Goal: Communication & Community: Answer question/provide support

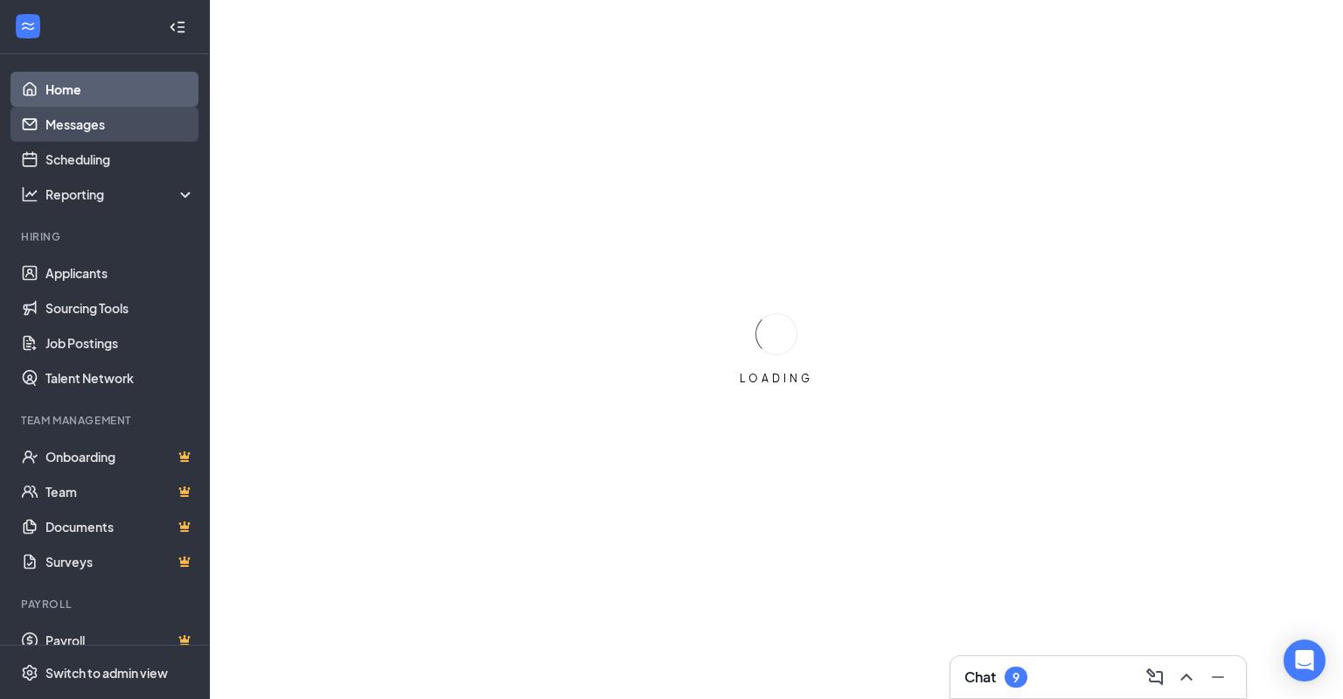
click at [99, 122] on link "Messages" at bounding box center [120, 124] width 150 height 35
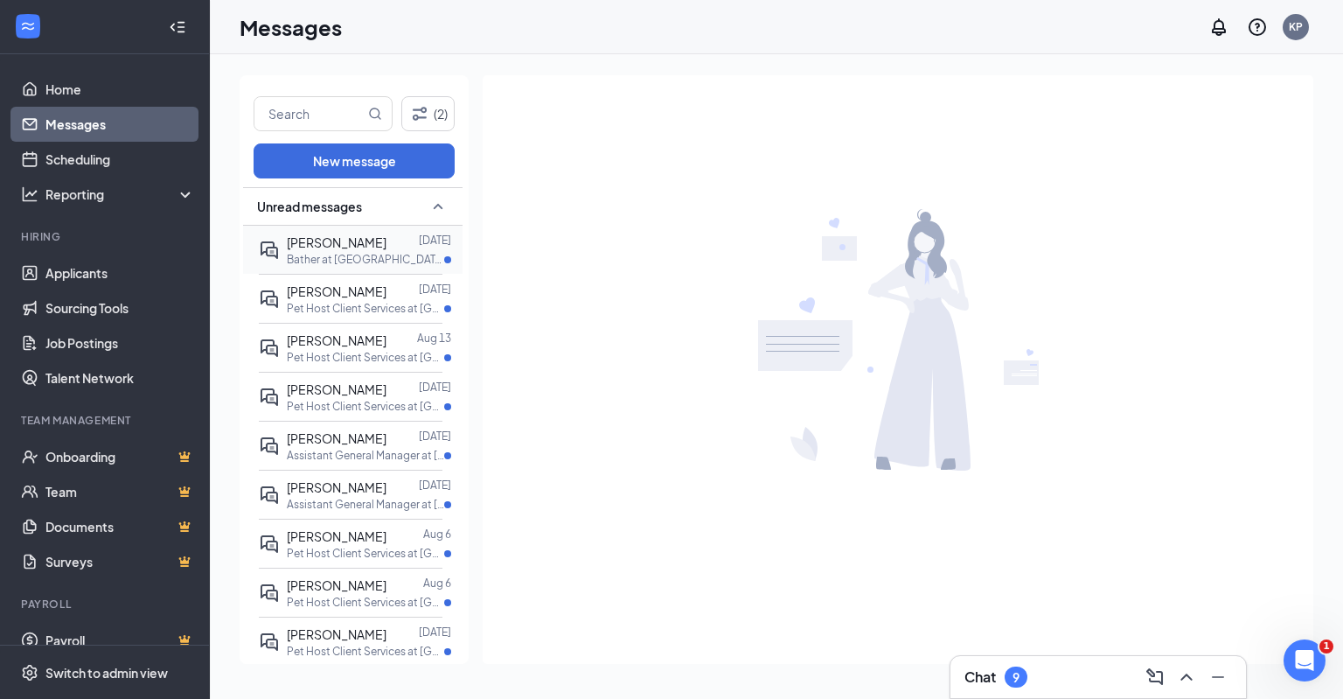
click at [321, 254] on p "Bather at [GEOGRAPHIC_DATA], [GEOGRAPHIC_DATA]" at bounding box center [365, 259] width 157 height 15
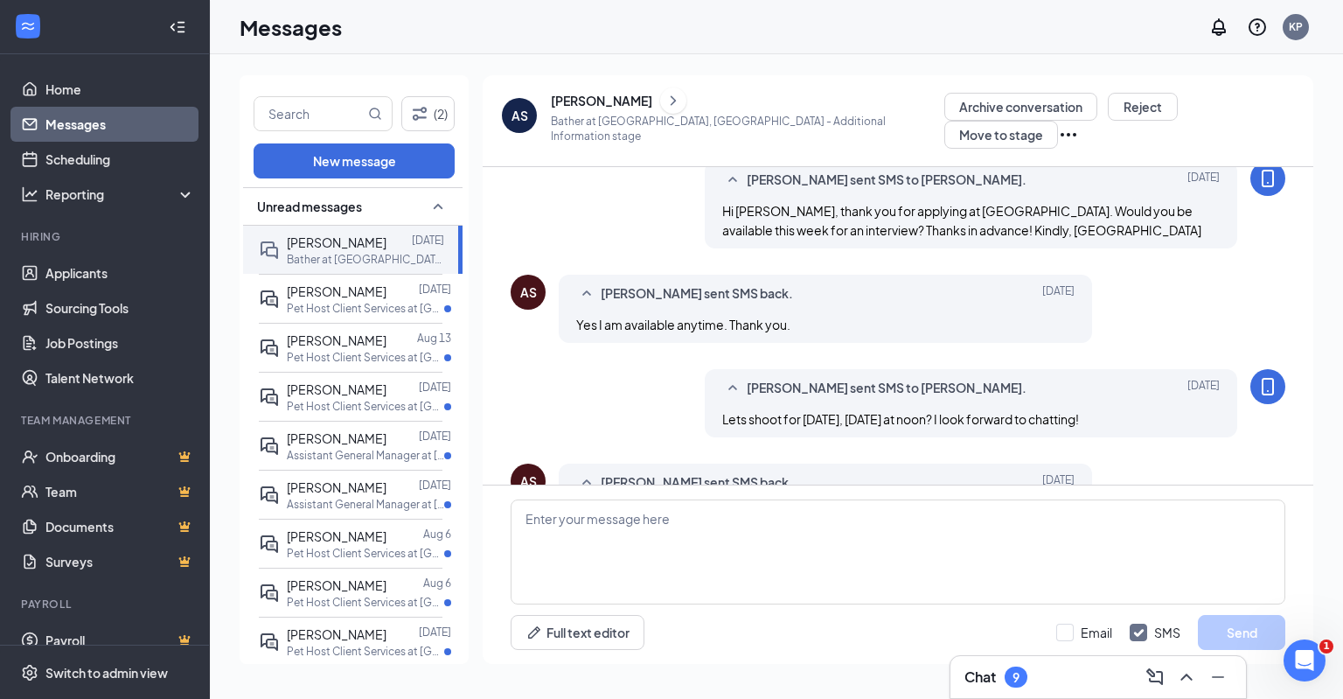
scroll to position [433, 0]
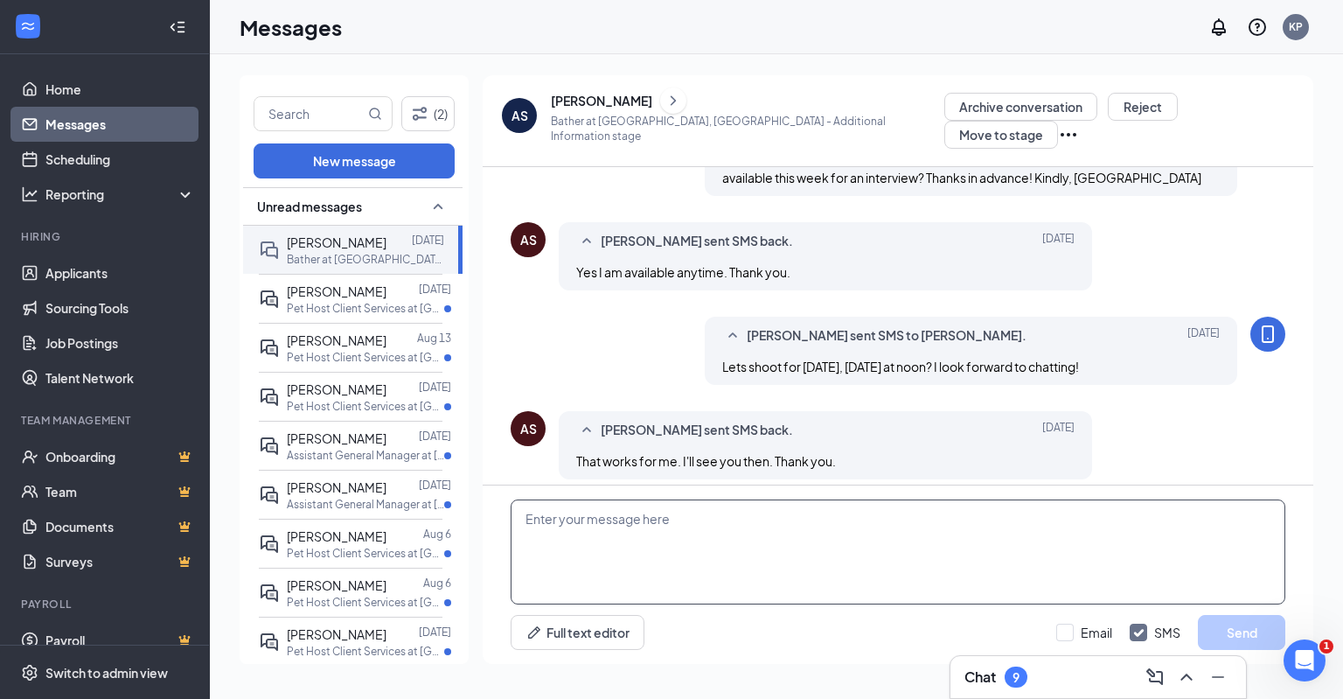
click at [787, 507] on textarea at bounding box center [898, 551] width 775 height 105
type textarea "S"
click at [665, 108] on icon "ChevronRight" at bounding box center [673, 100] width 17 height 21
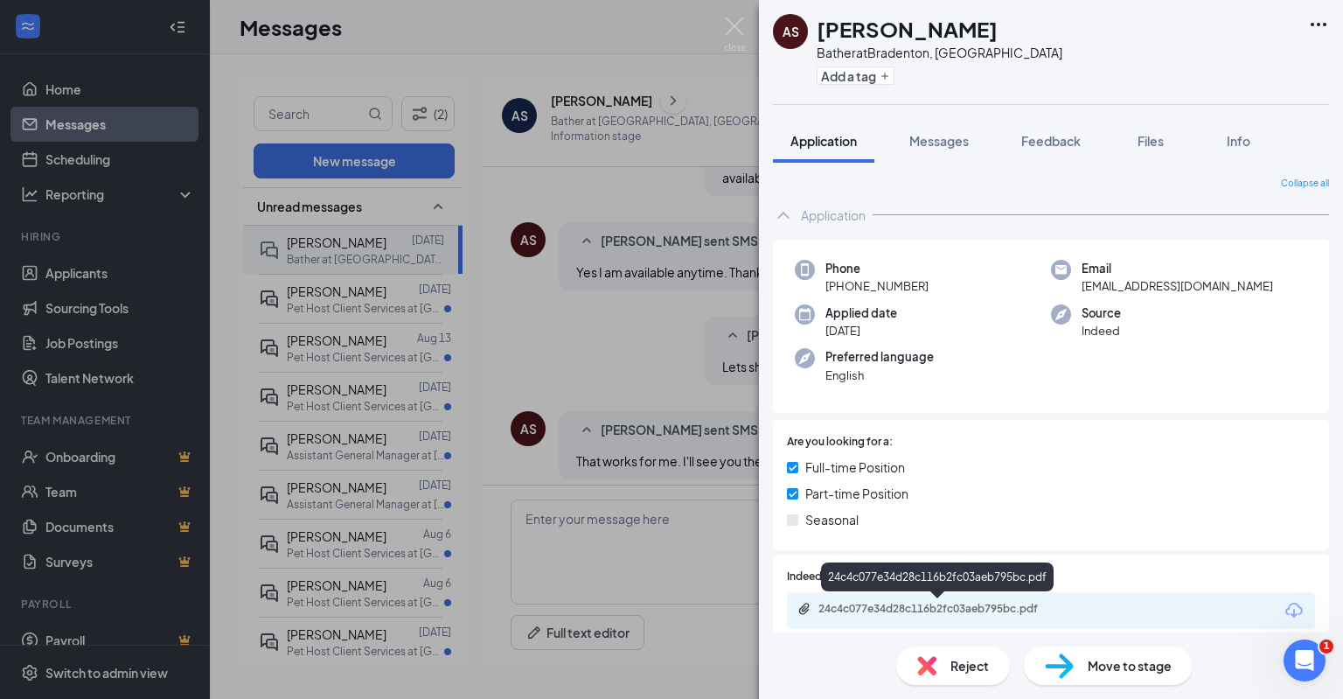
click at [899, 608] on div "24c4c077e34d28c116b2fc03aeb795bc.pdf" at bounding box center [940, 609] width 245 height 14
click at [297, 311] on div "AS [PERSON_NAME] Bather at [GEOGRAPHIC_DATA], [GEOGRAPHIC_DATA] Add a tag Appli…" at bounding box center [671, 349] width 1343 height 699
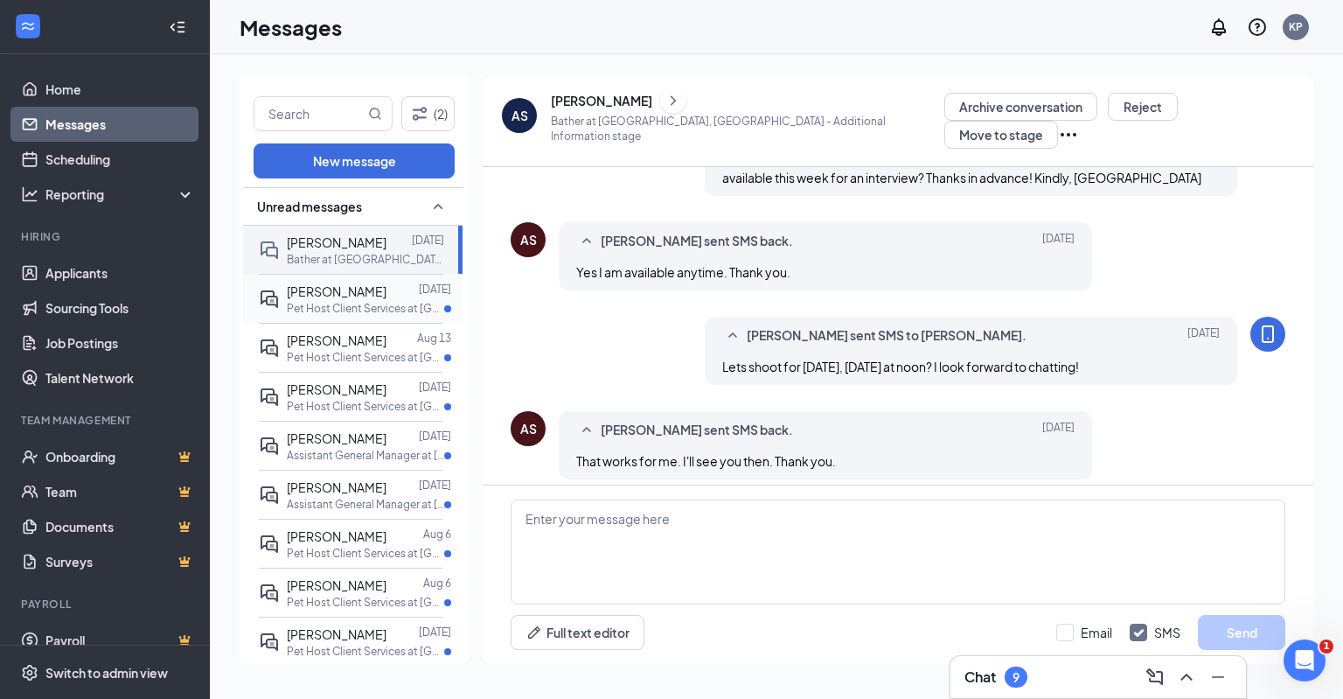
click at [358, 295] on span "[PERSON_NAME]" at bounding box center [337, 291] width 100 height 16
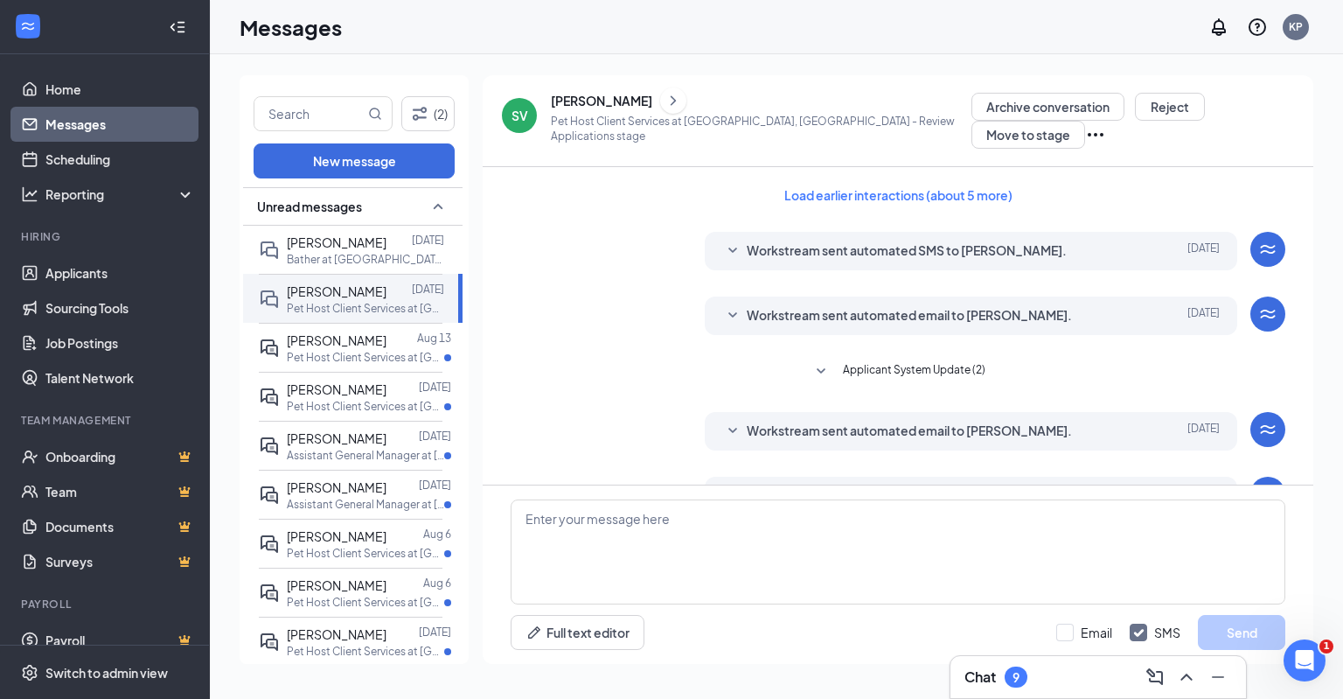
scroll to position [216, 0]
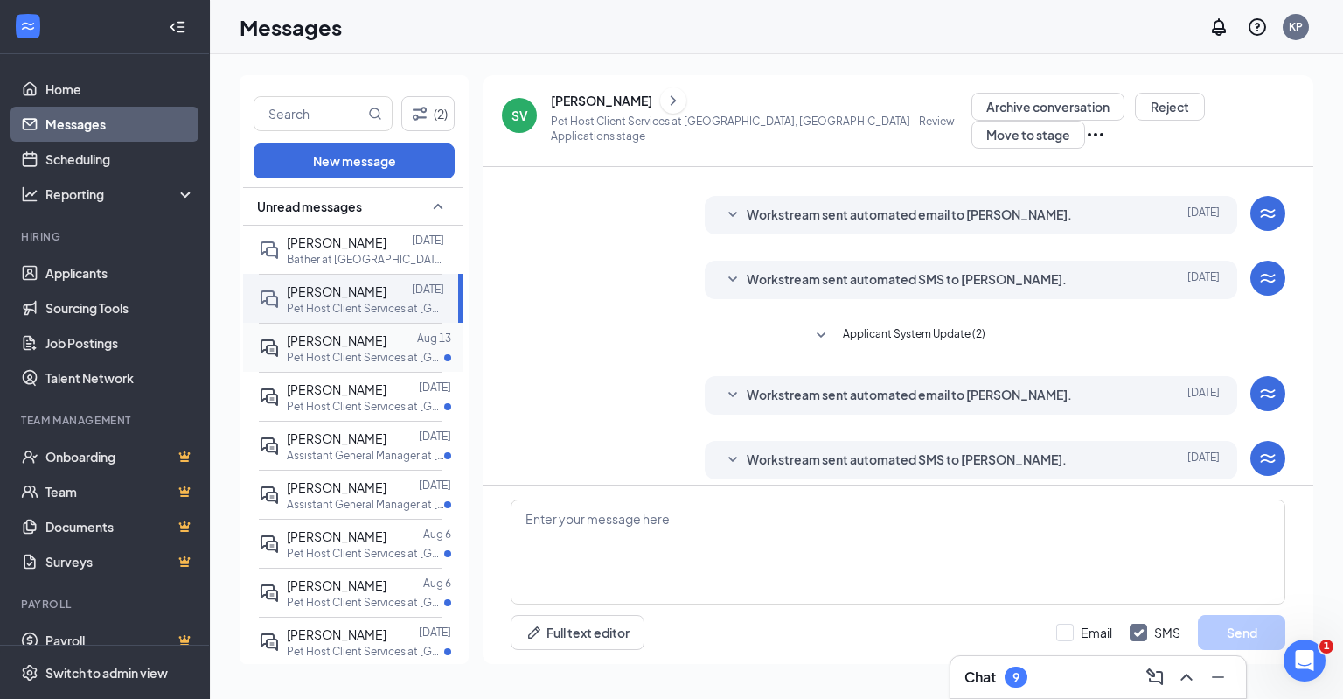
click at [330, 341] on span "[PERSON_NAME]" at bounding box center [337, 340] width 100 height 16
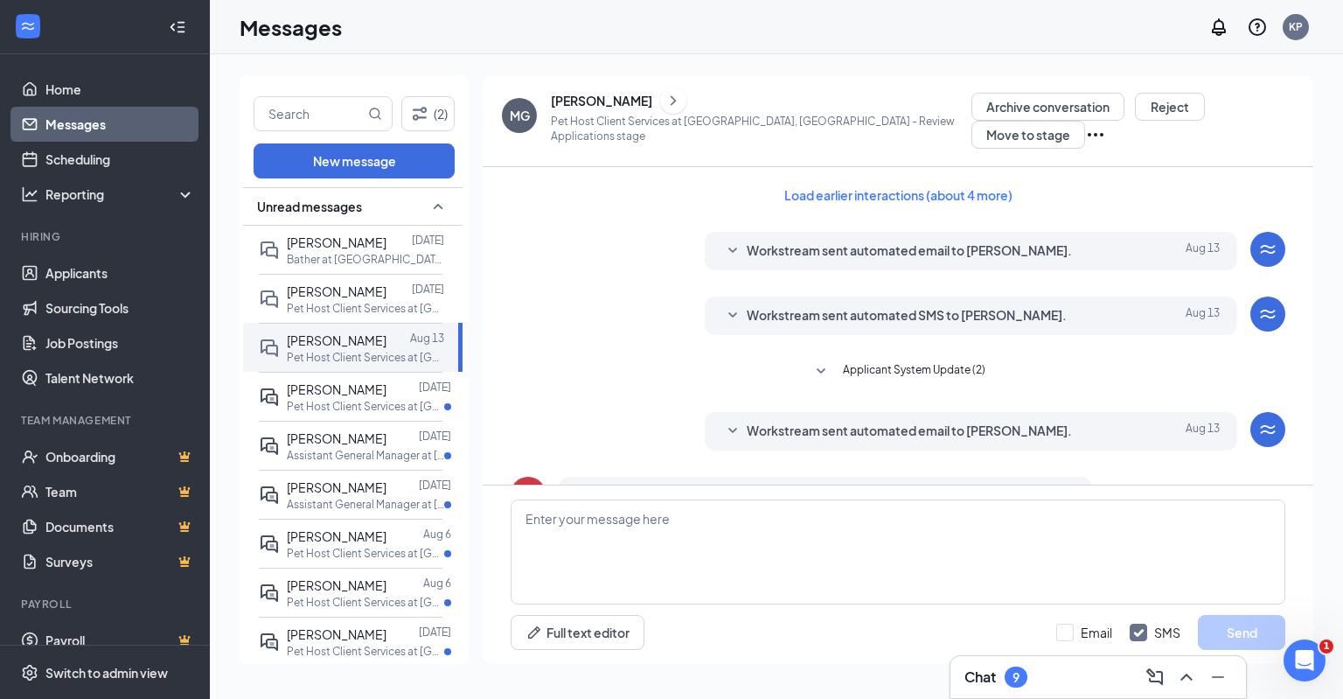
scroll to position [246, 0]
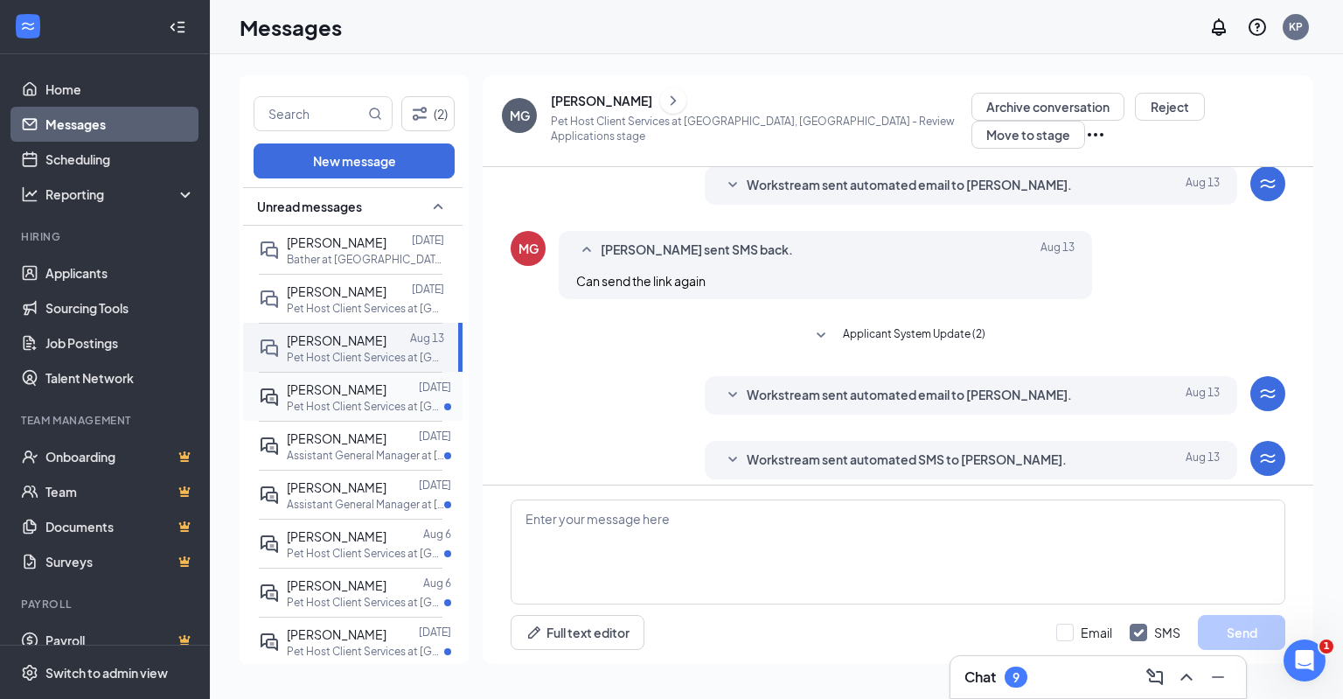
click at [317, 404] on p "Pet Host Client Services at [GEOGRAPHIC_DATA], [GEOGRAPHIC_DATA]" at bounding box center [365, 406] width 157 height 15
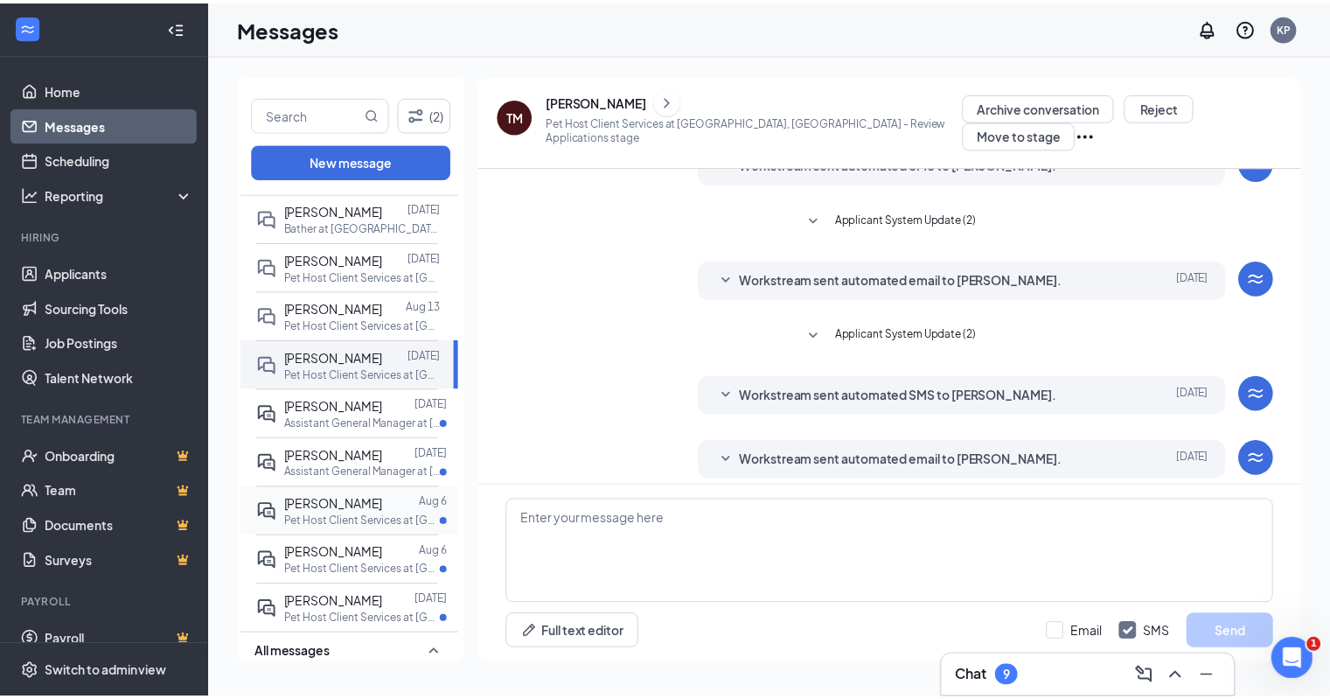
scroll to position [101, 0]
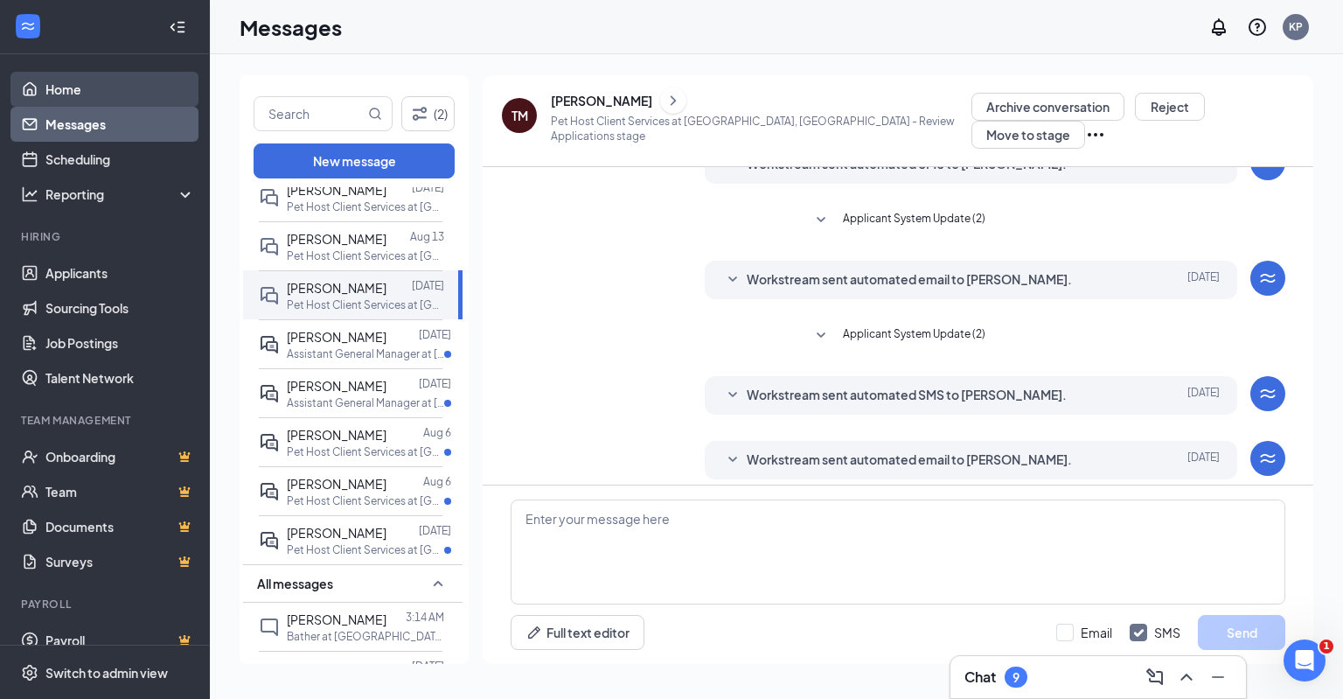
click at [59, 99] on link "Home" at bounding box center [120, 89] width 150 height 35
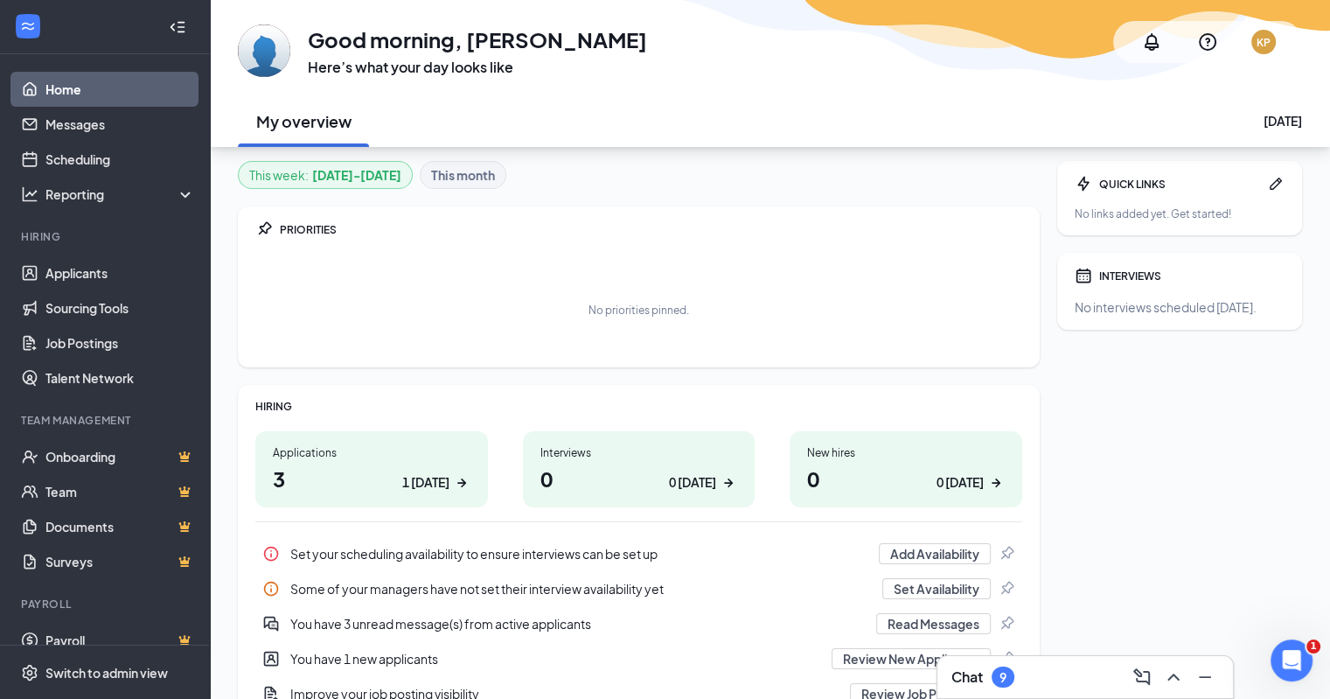
scroll to position [225, 0]
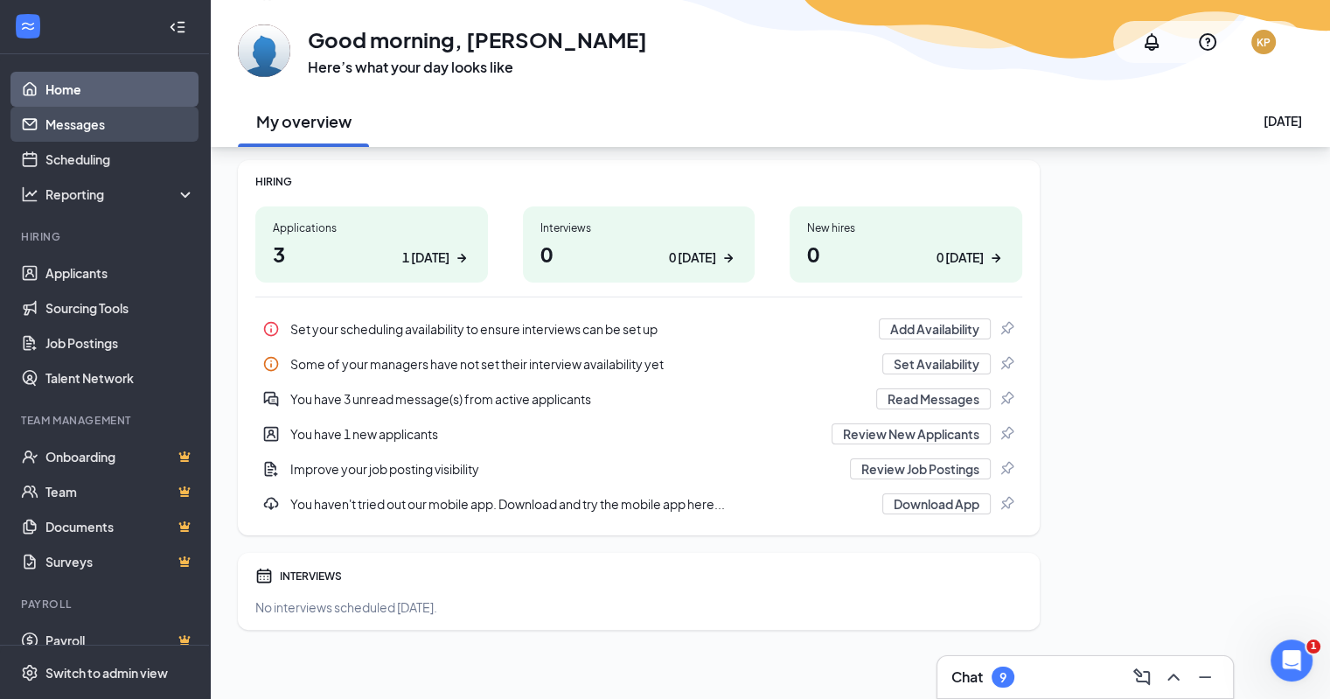
click at [80, 129] on link "Messages" at bounding box center [120, 124] width 150 height 35
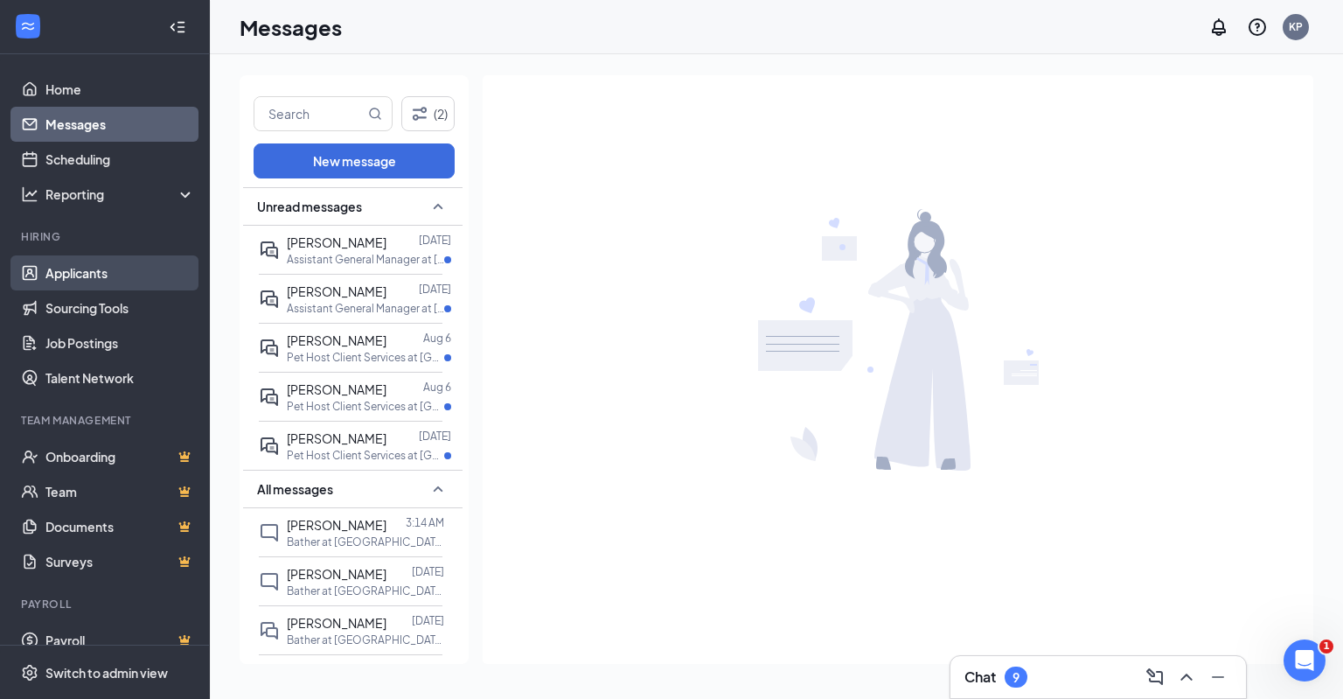
click at [81, 275] on link "Applicants" at bounding box center [120, 272] width 150 height 35
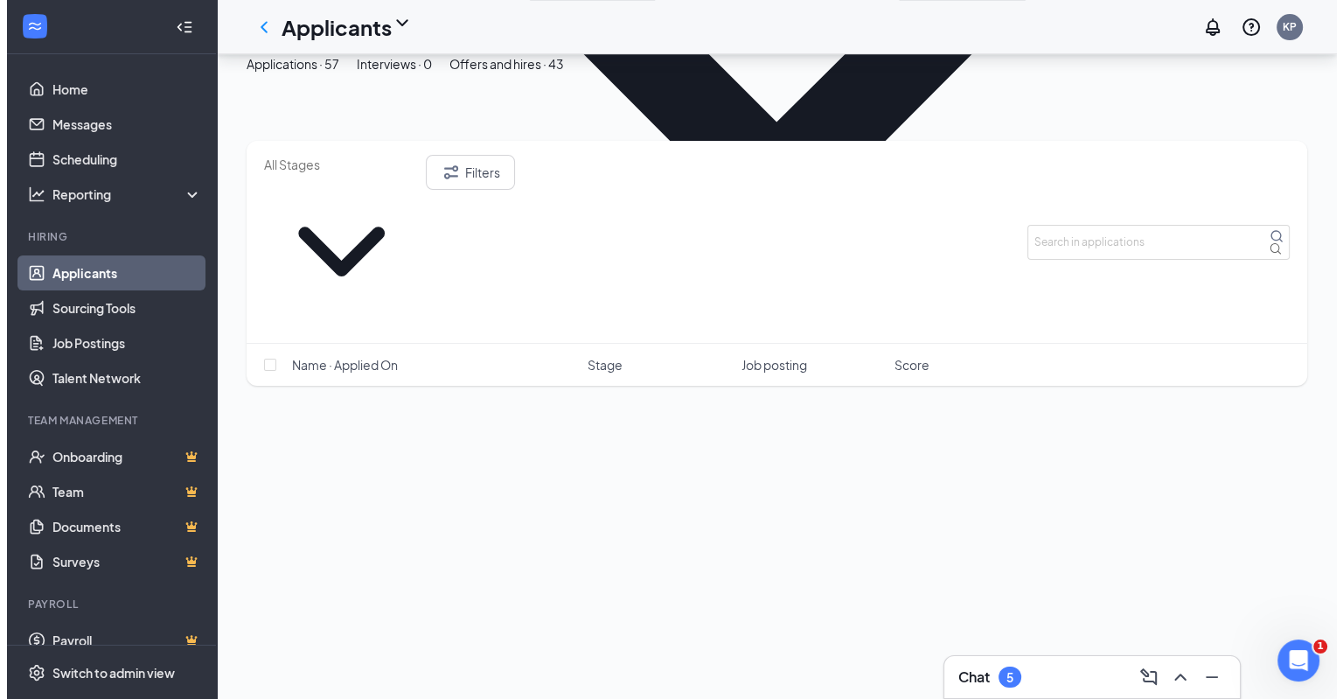
scroll to position [584, 0]
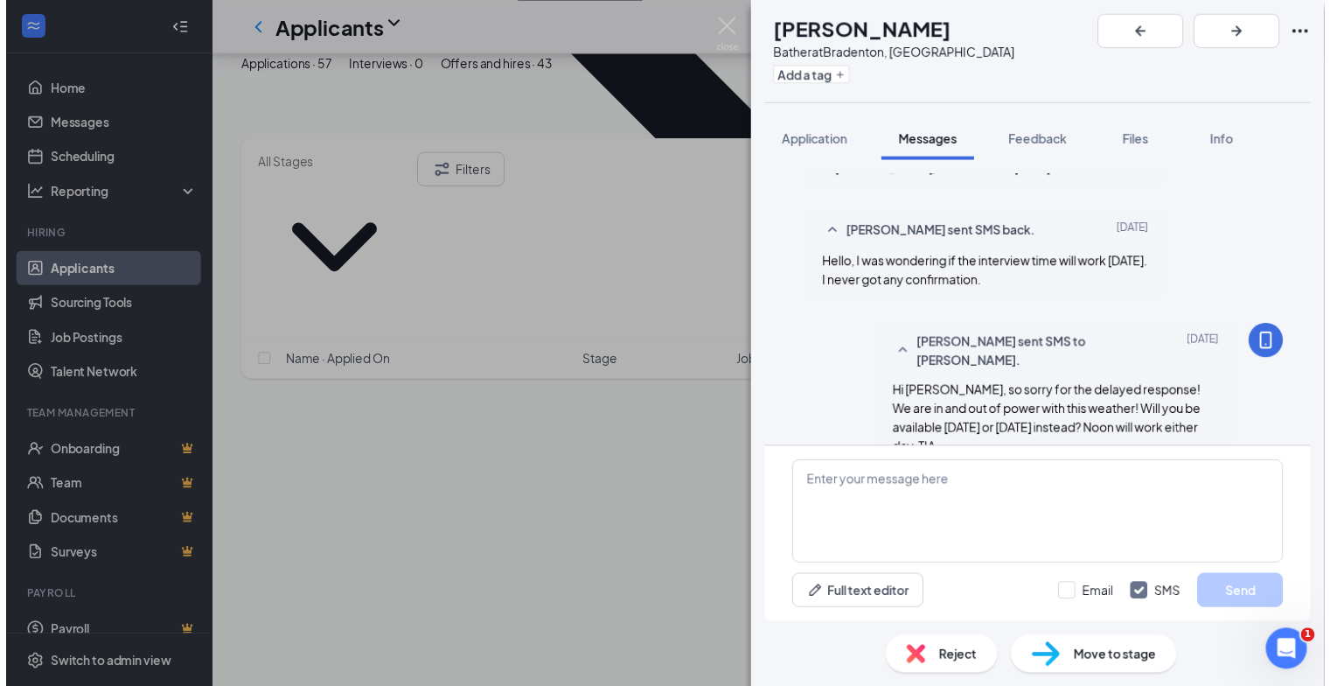
scroll to position [655, 0]
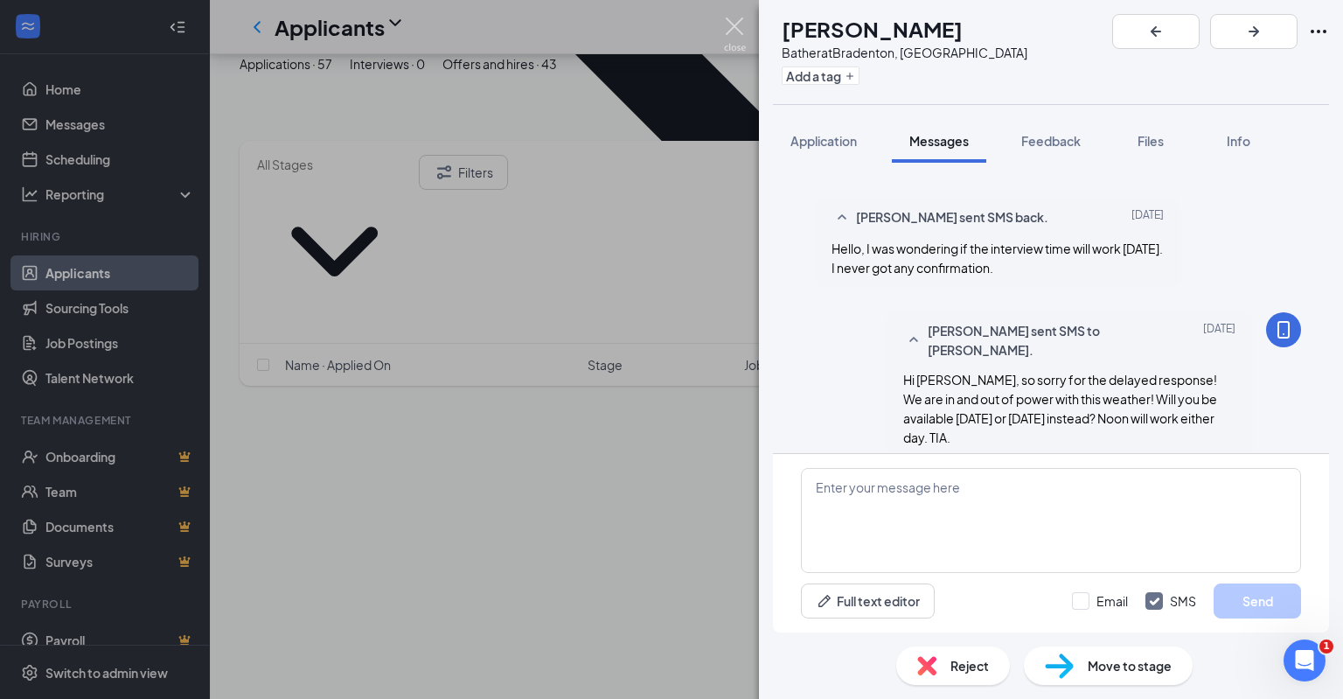
click at [731, 20] on img at bounding box center [735, 34] width 22 height 34
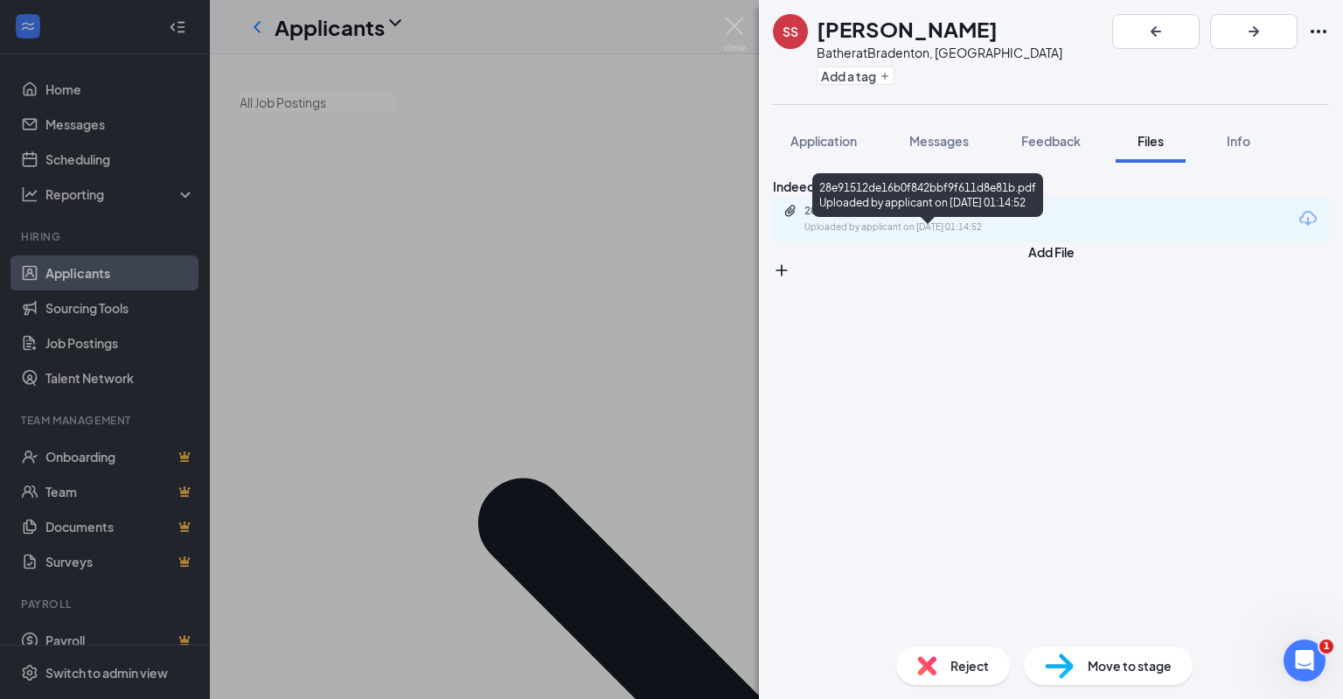
click at [909, 218] on div "28e91512de16b0f842bbf9f611d8e81b.pdf" at bounding box center [926, 211] width 245 height 14
click at [457, 522] on div "SS [PERSON_NAME] at [GEOGRAPHIC_DATA], [GEOGRAPHIC_DATA] Add a tag Application …" at bounding box center [671, 349] width 1343 height 699
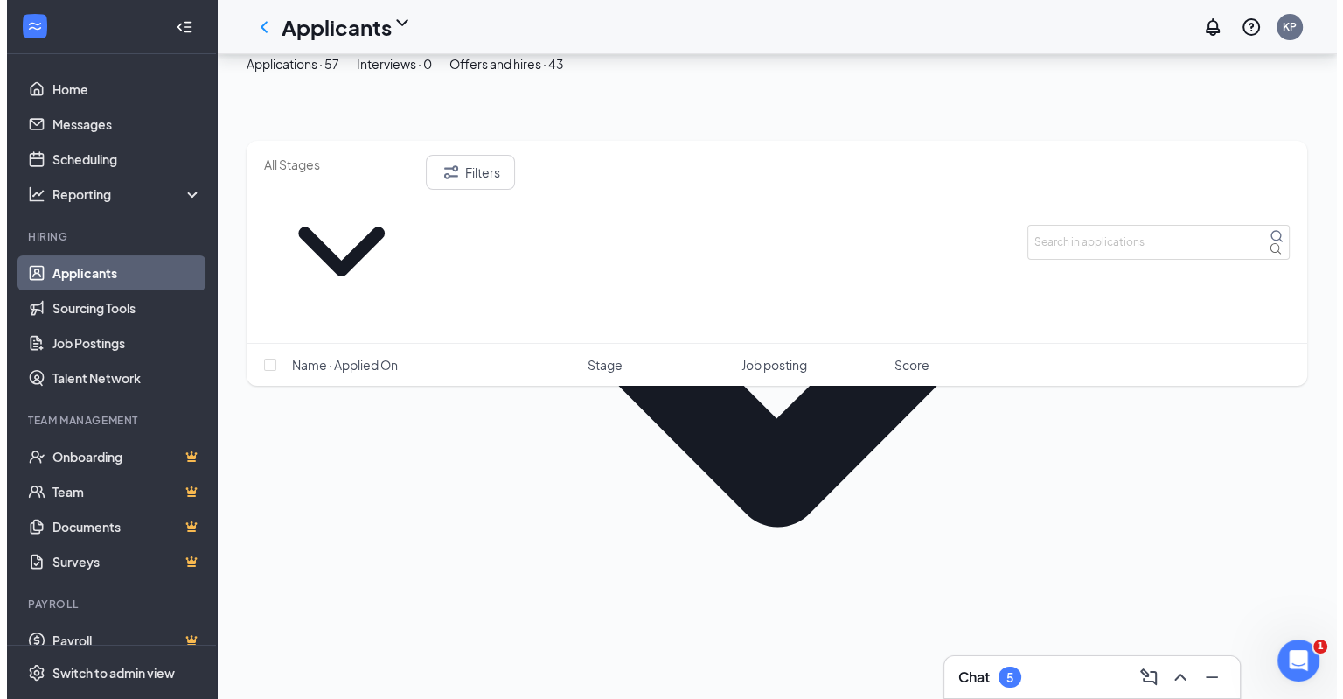
scroll to position [287, 0]
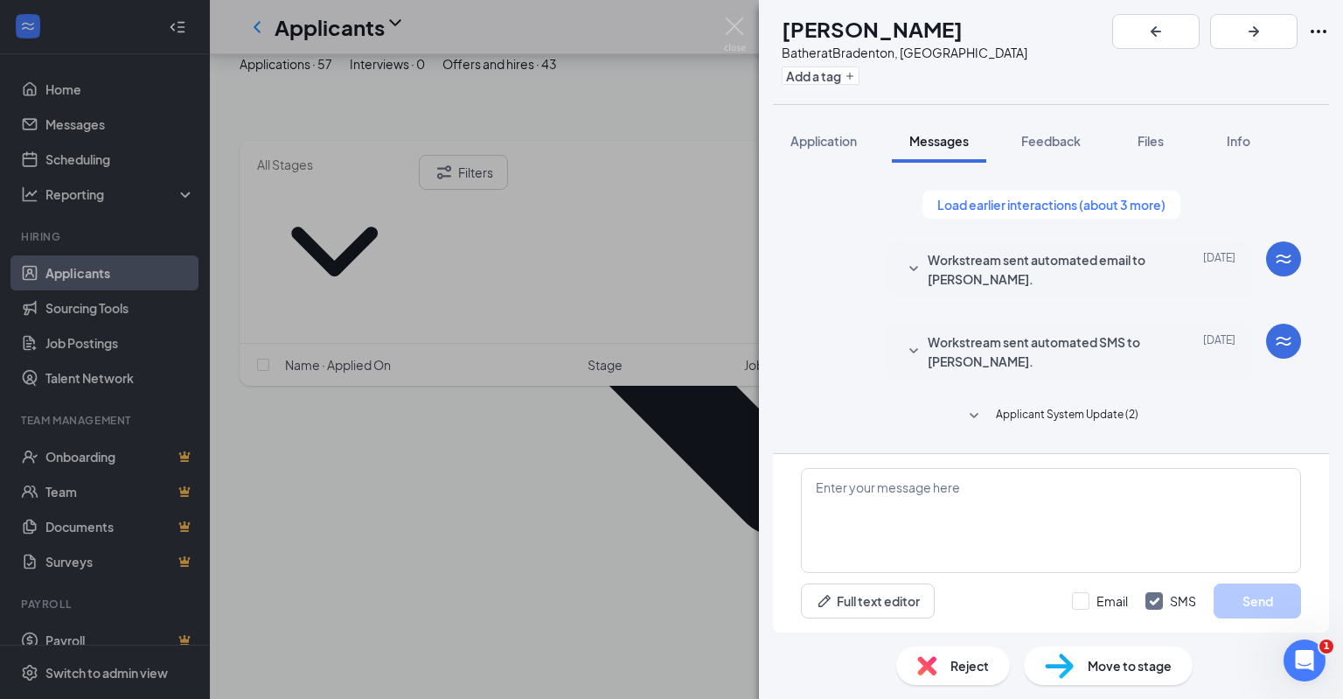
click at [408, 449] on div "BM [PERSON_NAME] Bather at [GEOGRAPHIC_DATA], [GEOGRAPHIC_DATA] Add a tag Appli…" at bounding box center [671, 349] width 1343 height 699
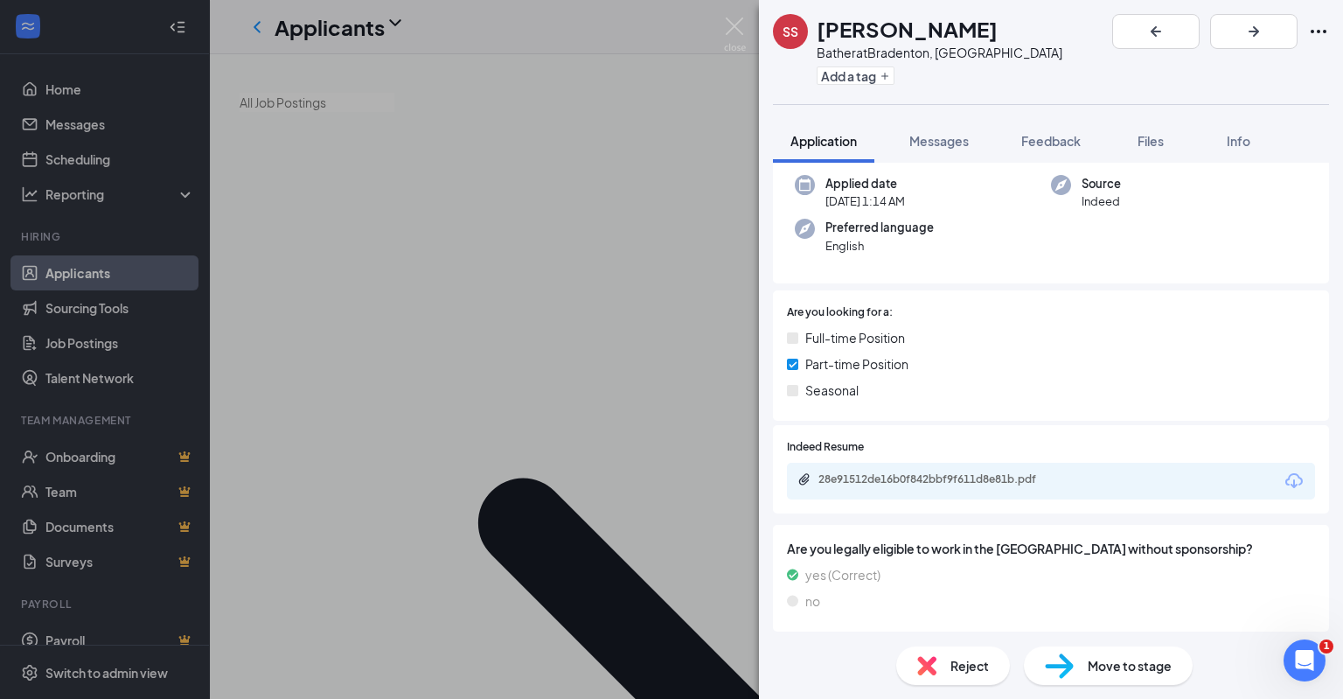
scroll to position [331, 0]
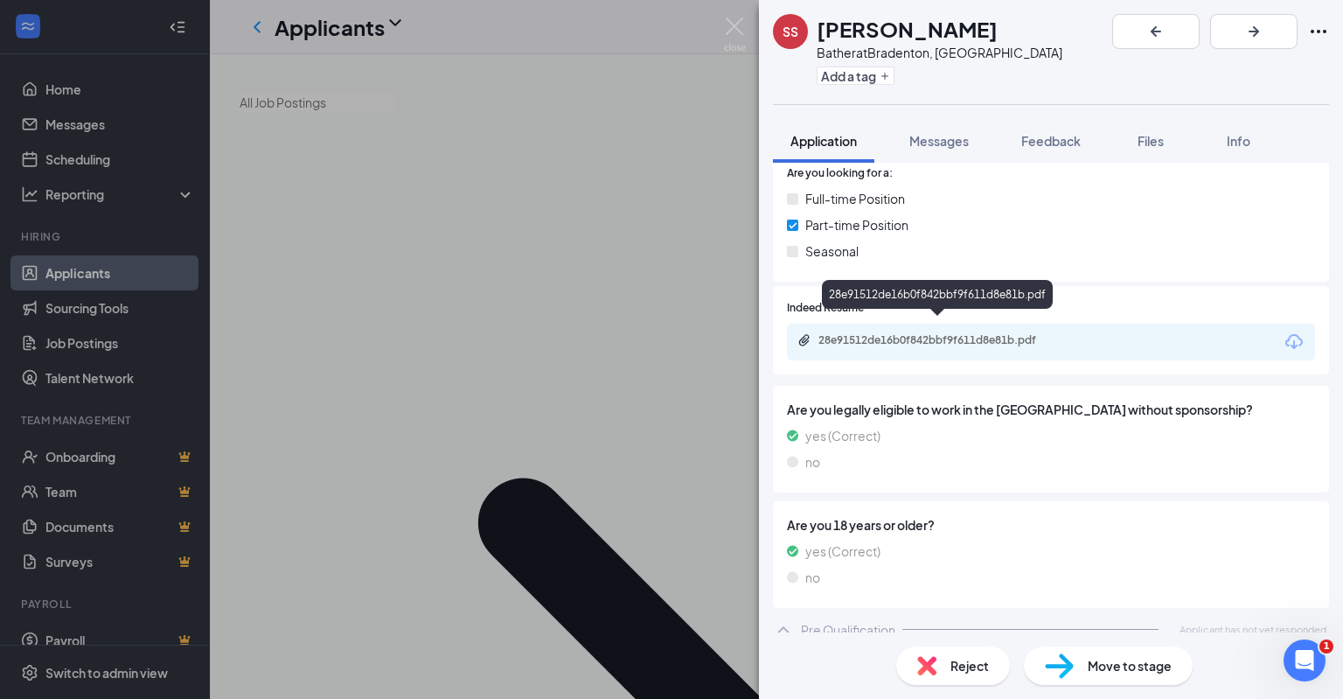
click at [934, 333] on div "28e91512de16b0f842bbf9f611d8e81b.pdf" at bounding box center [940, 340] width 245 height 14
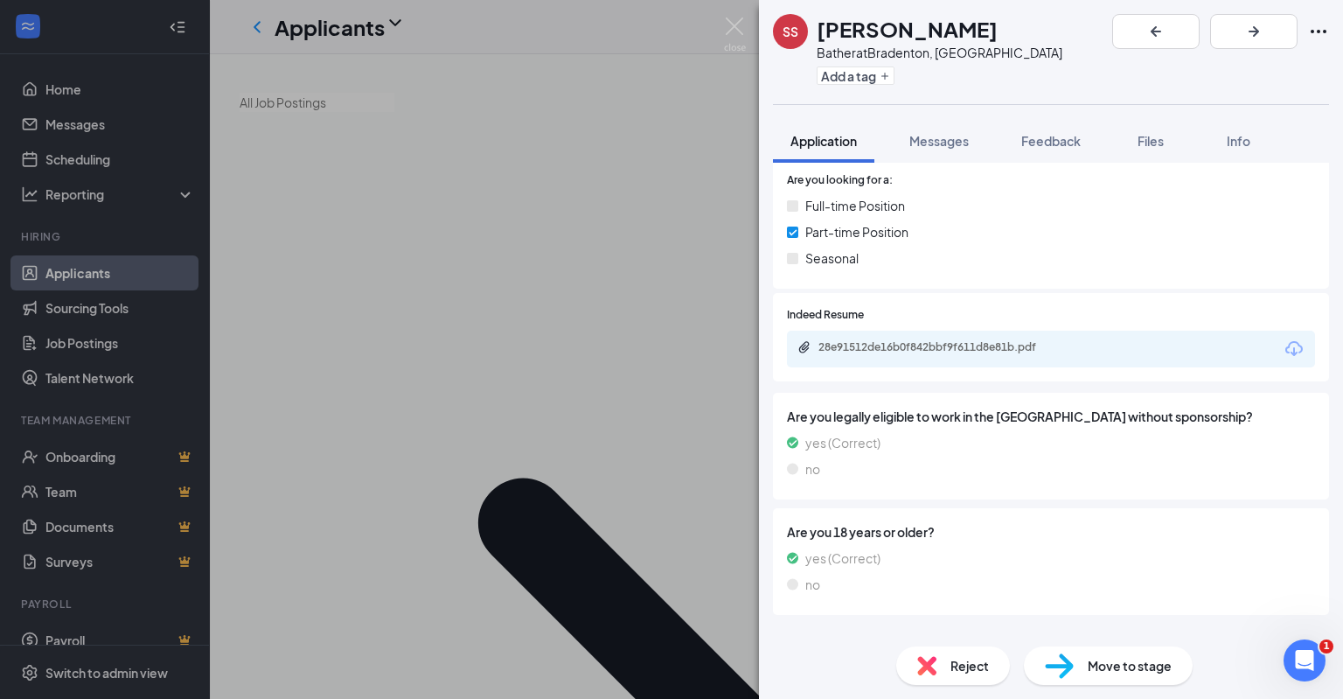
scroll to position [0, 0]
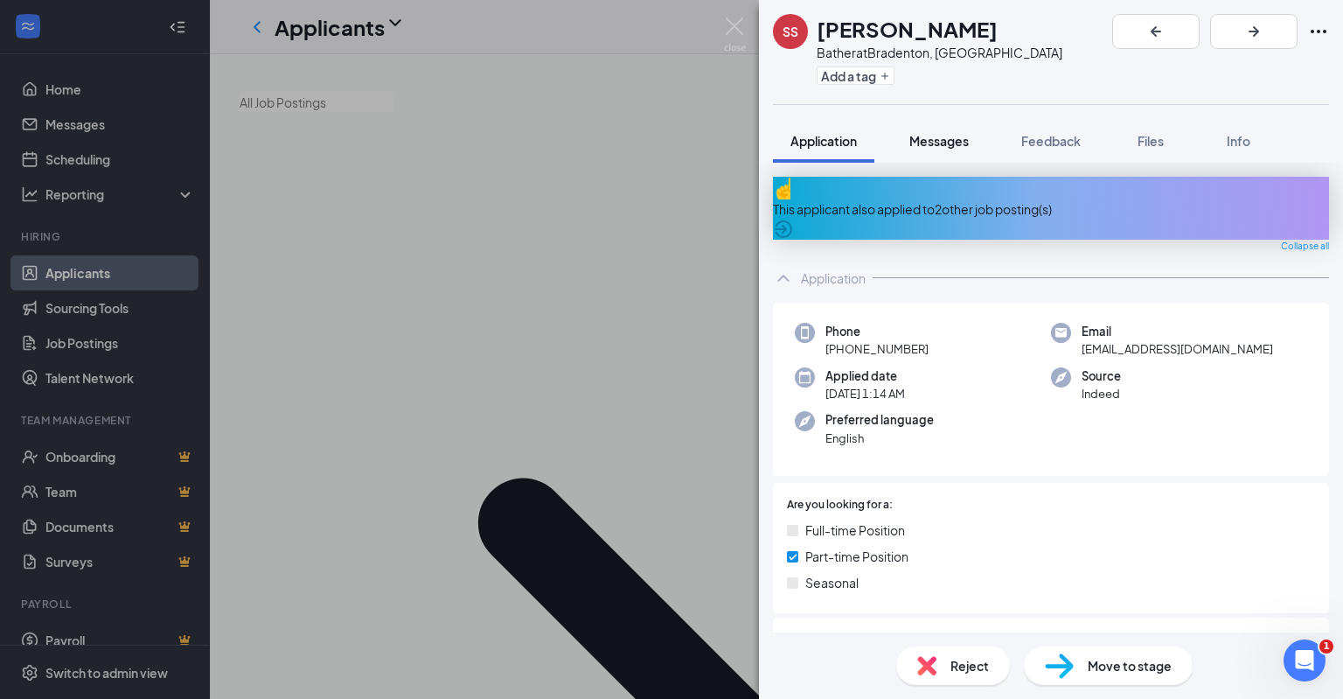
click at [937, 136] on span "Messages" at bounding box center [938, 141] width 59 height 16
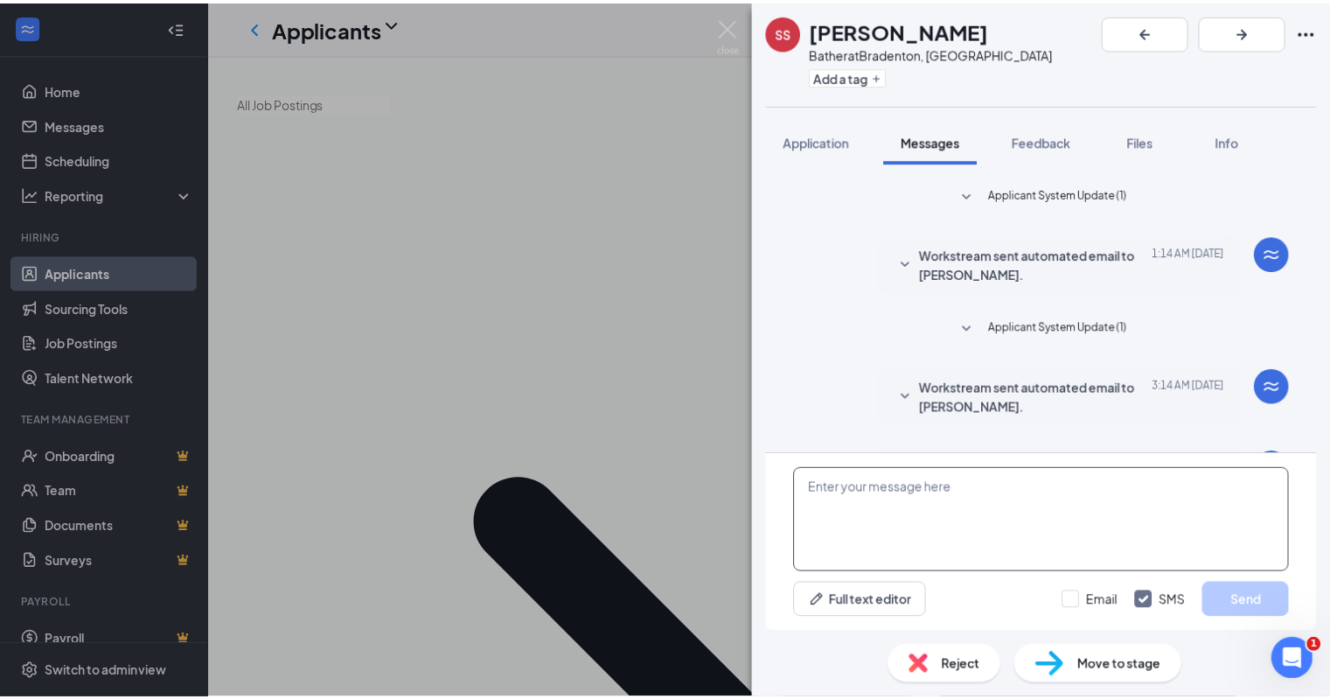
scroll to position [71, 0]
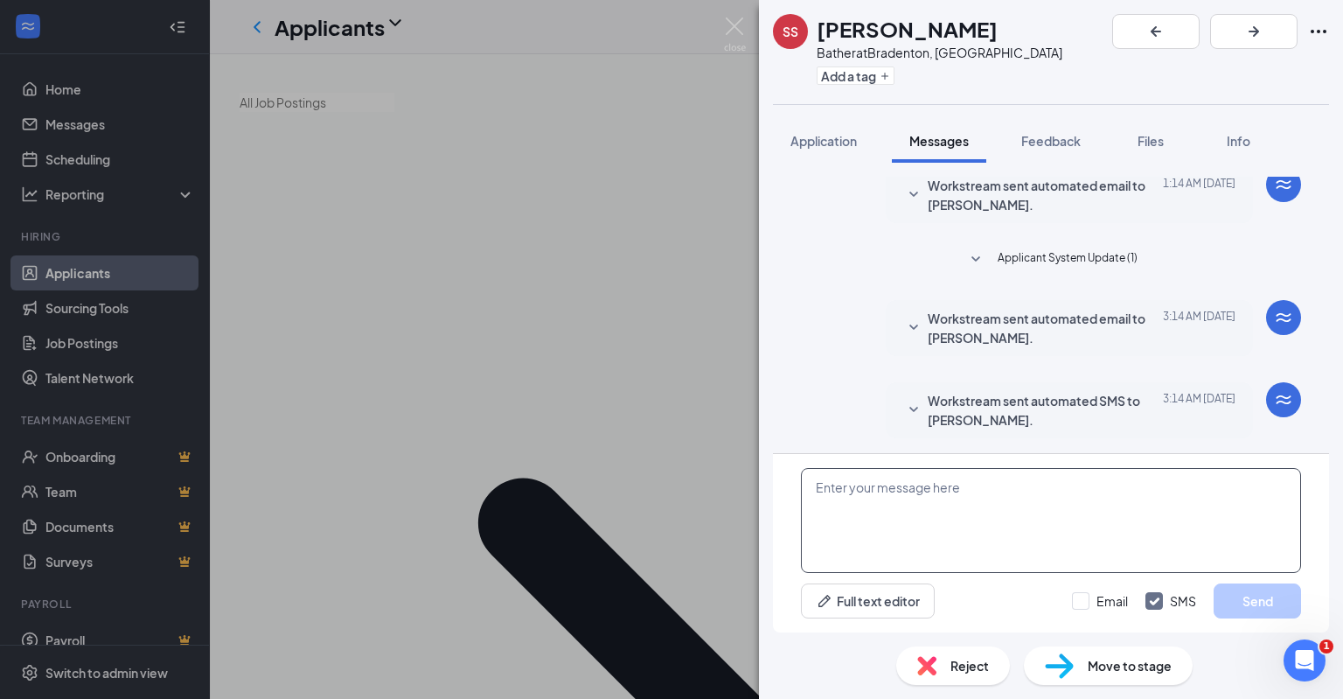
click at [986, 542] on textarea at bounding box center [1051, 520] width 500 height 105
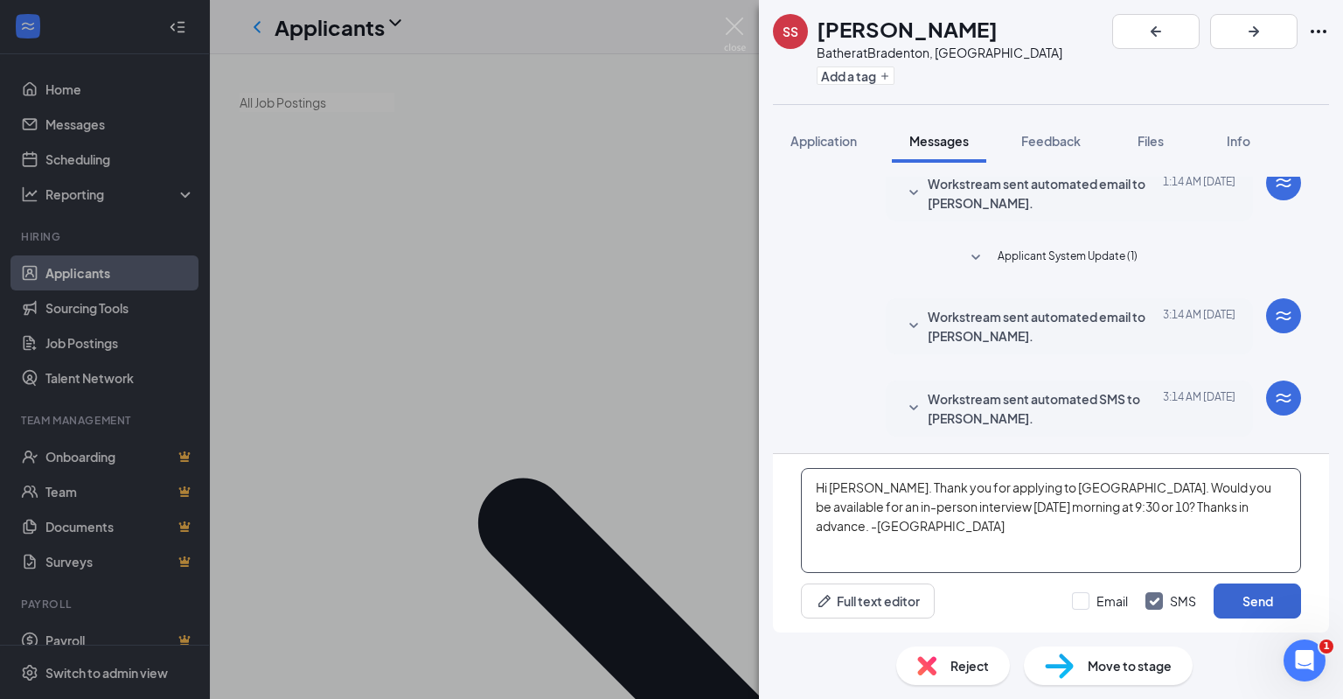
type textarea "Hi [PERSON_NAME]. Thank you for applying to [GEOGRAPHIC_DATA]. Would you be ava…"
click at [1231, 600] on button "Send" at bounding box center [1257, 600] width 87 height 35
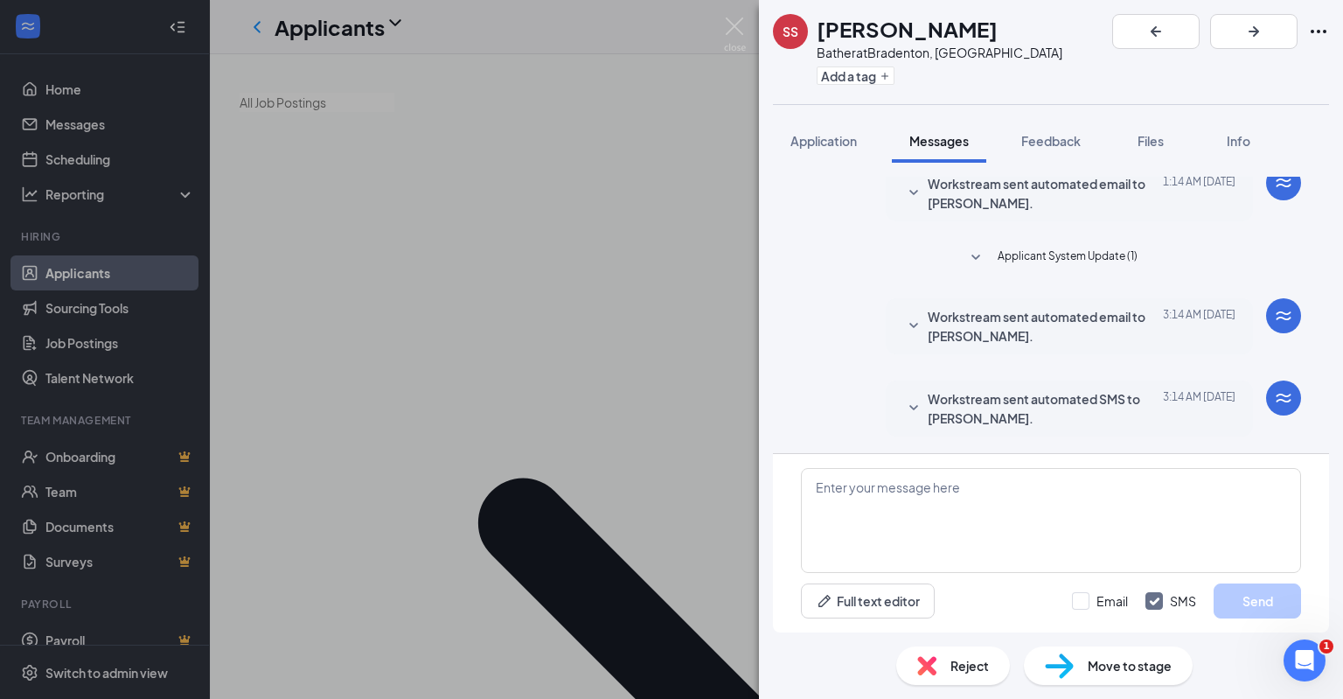
click at [535, 562] on div "SS [PERSON_NAME] at [GEOGRAPHIC_DATA], [GEOGRAPHIC_DATA] Add a tag Application …" at bounding box center [671, 349] width 1343 height 699
